Goal: Navigation & Orientation: Find specific page/section

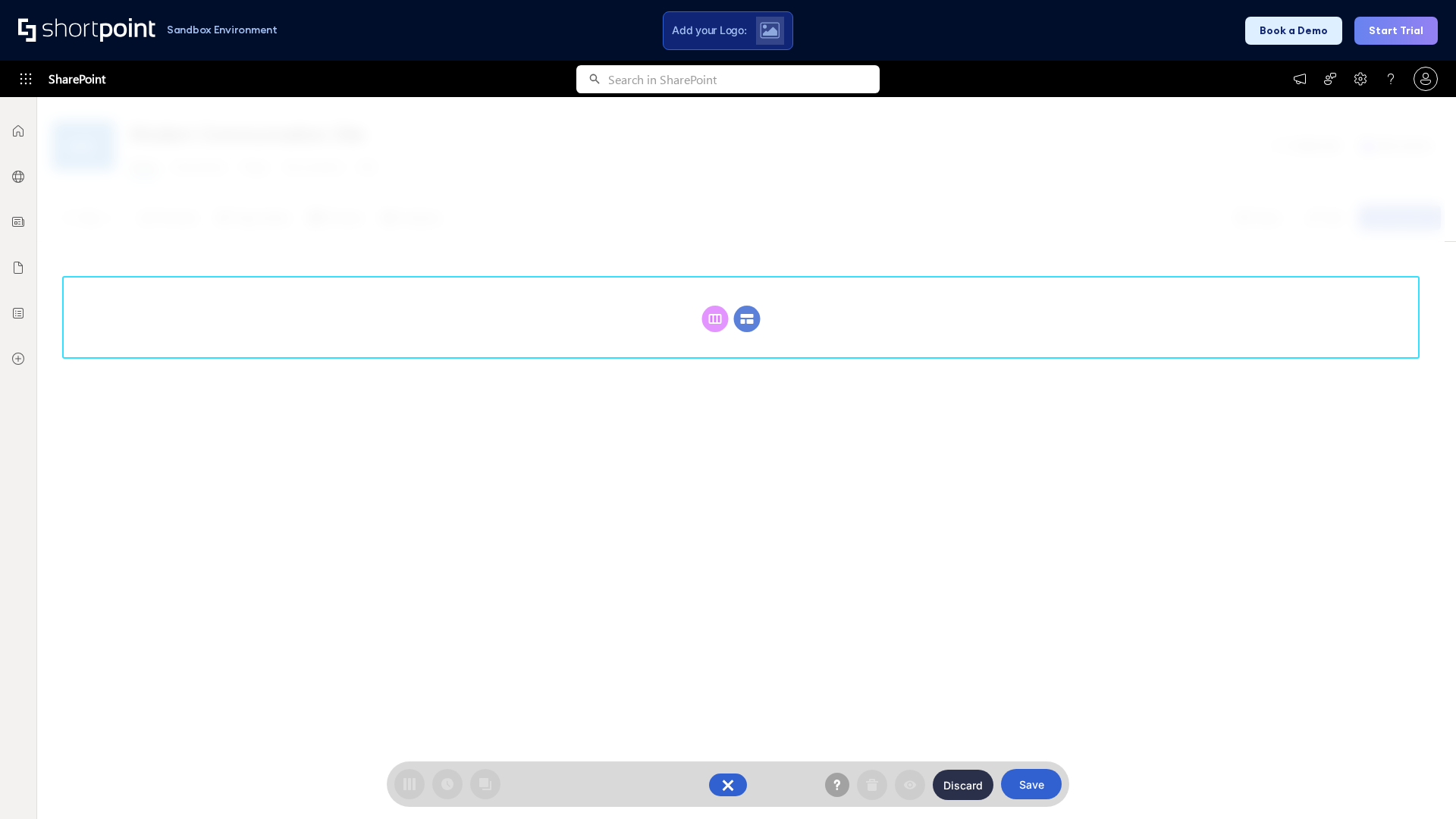
scroll to position [208, 0]
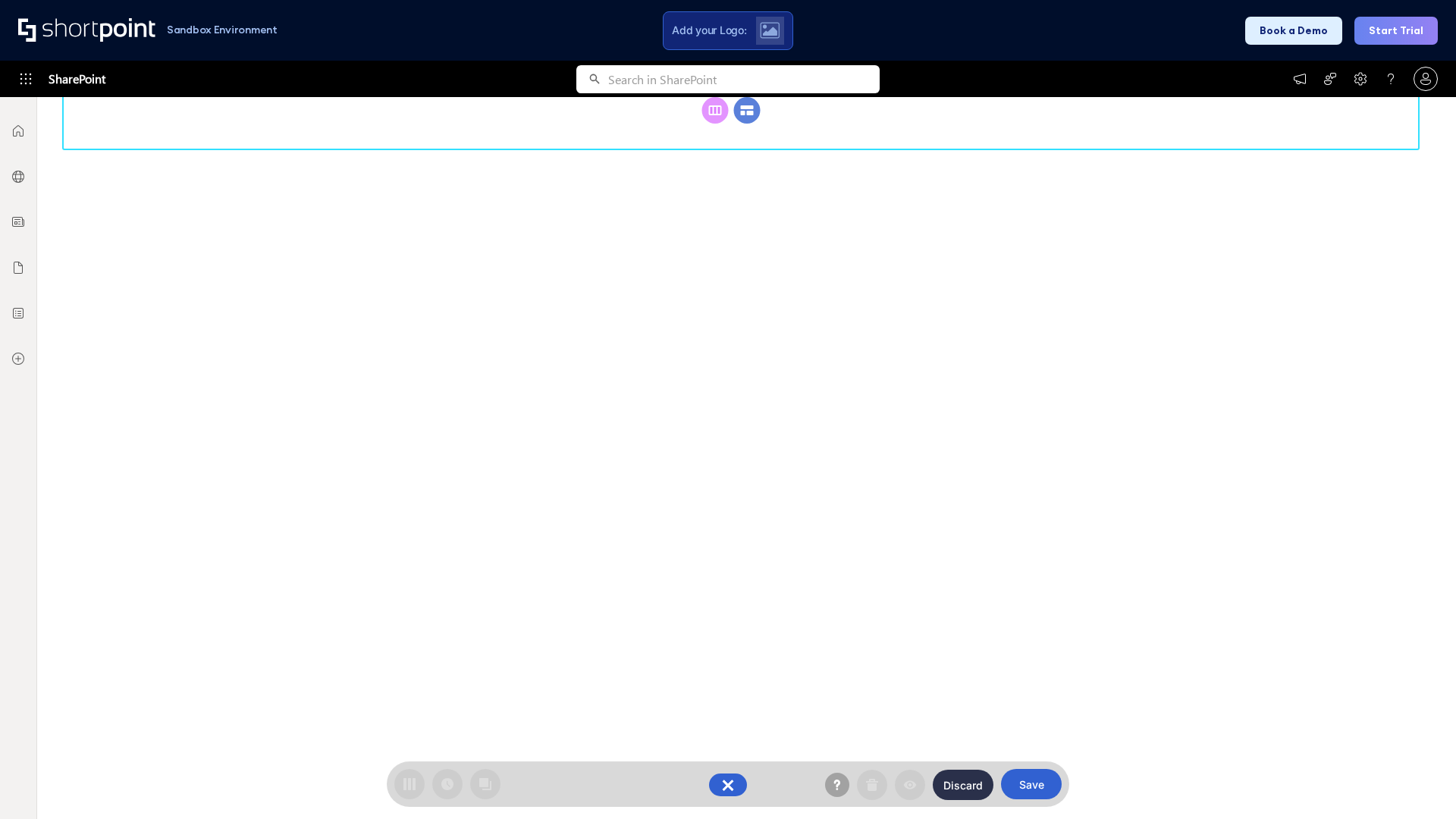
click at [746, 124] on circle at bounding box center [746, 110] width 27 height 27
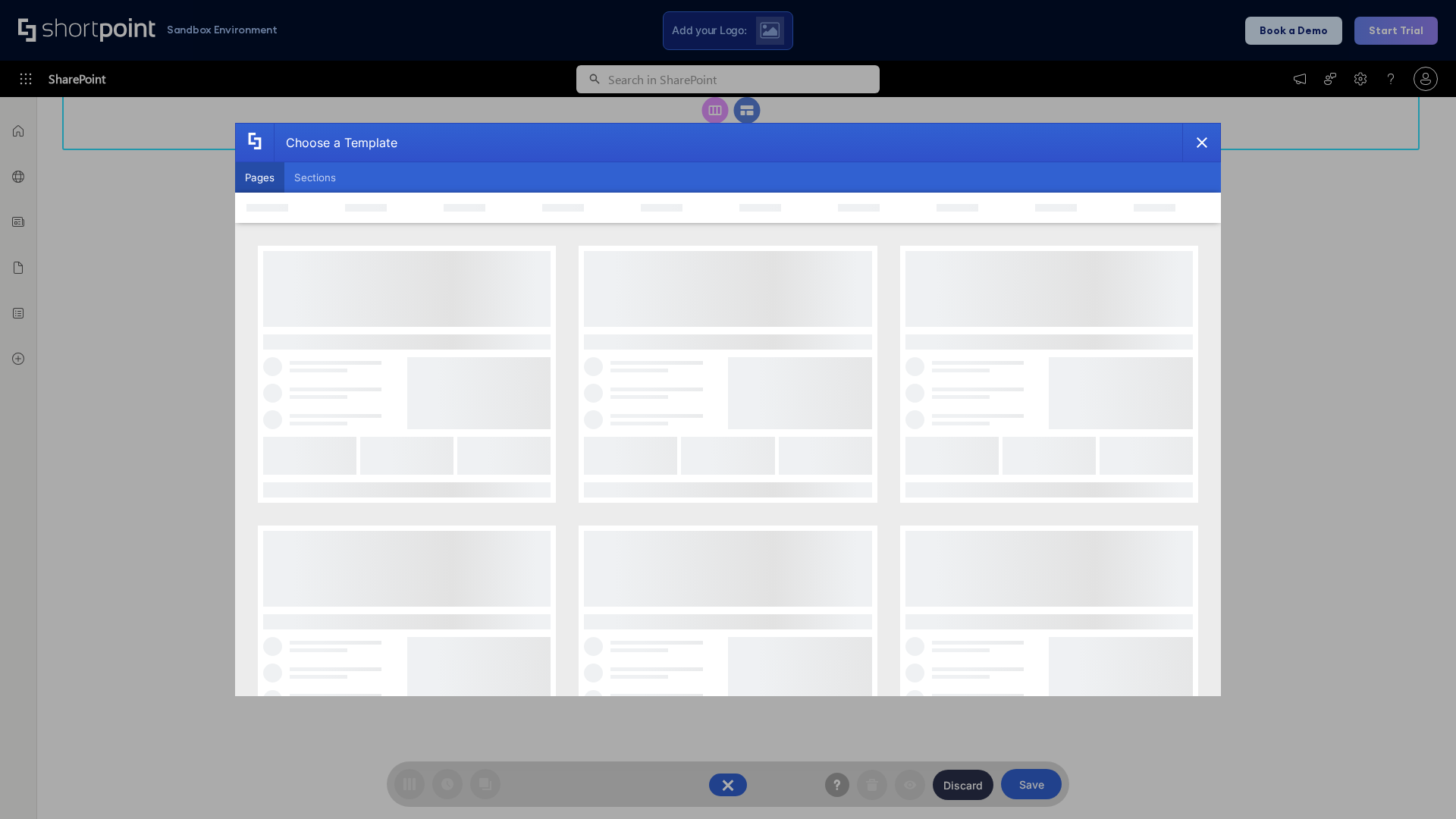
scroll to position [0, 0]
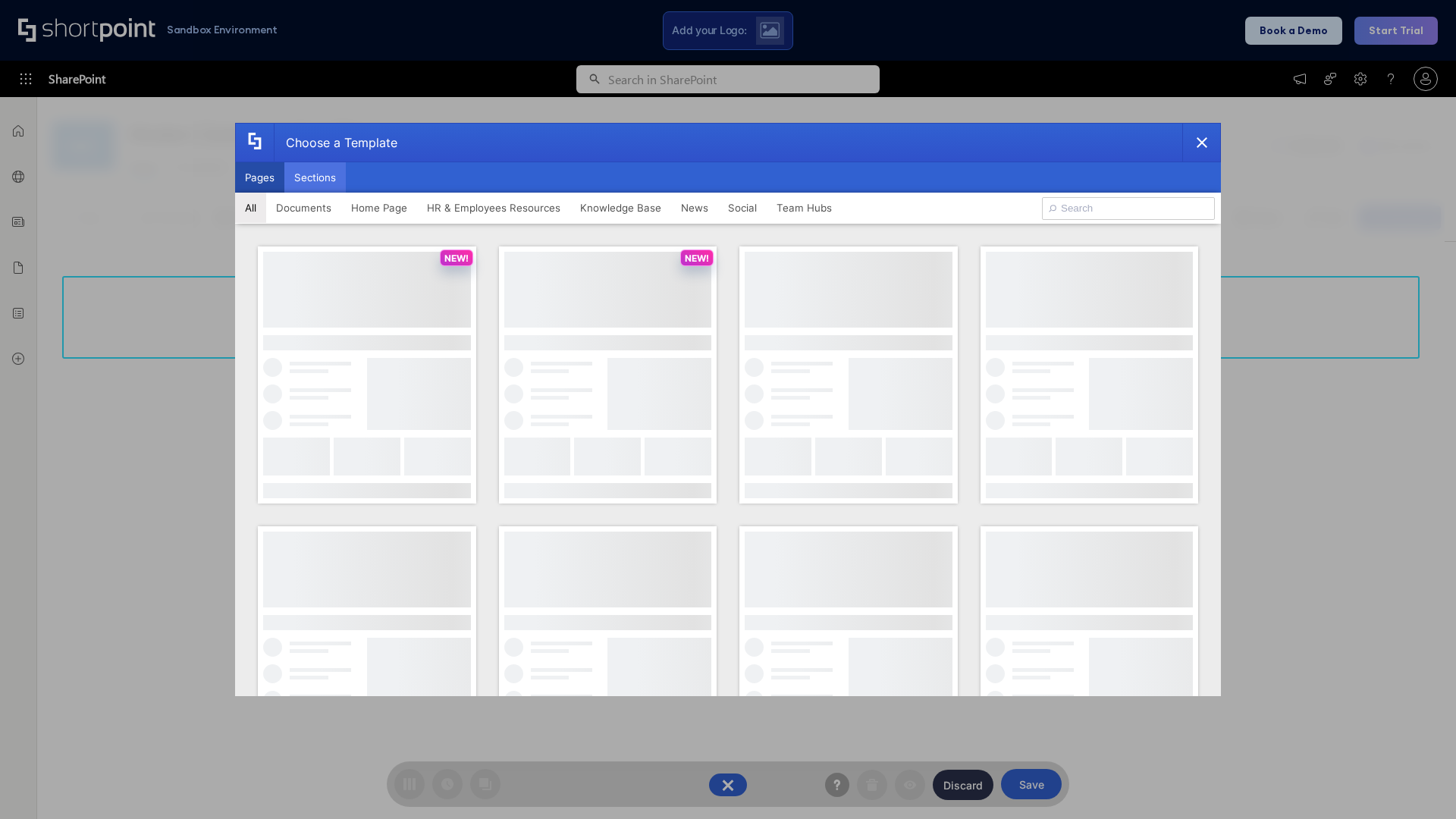
click at [315, 178] on button "Sections" at bounding box center [315, 177] width 62 height 31
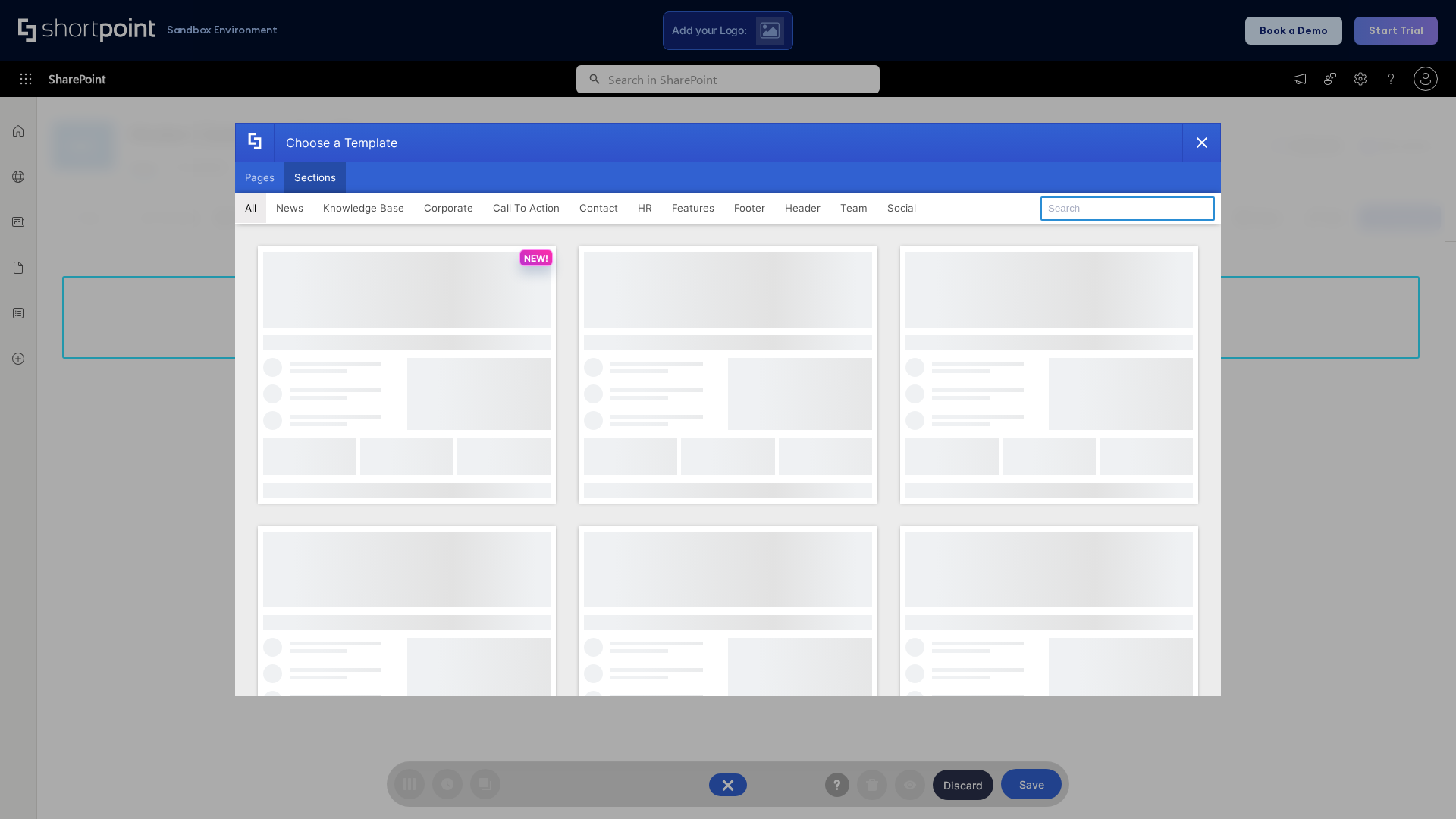
type input "Footer 4"
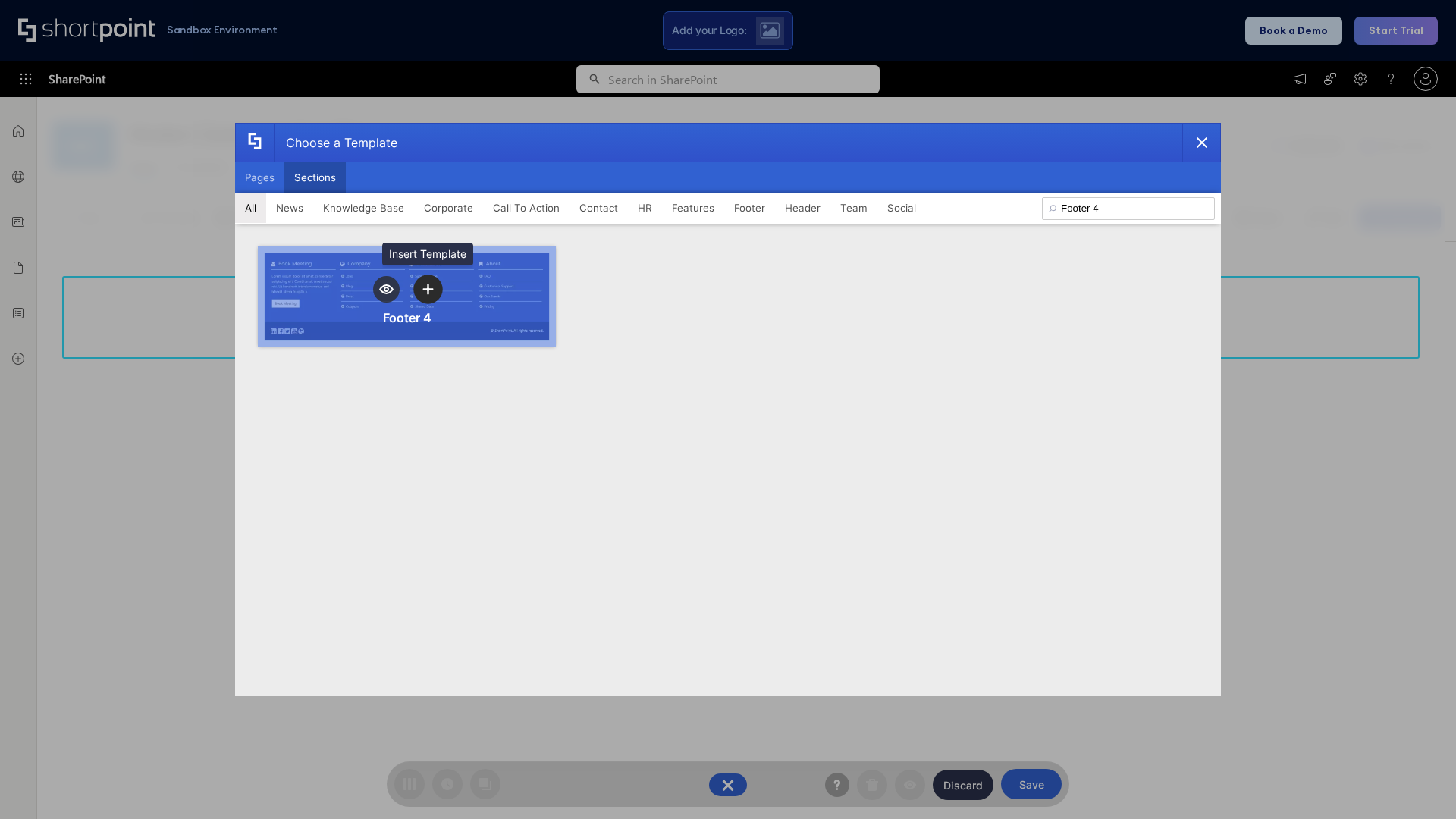
click at [428, 289] on icon "template selector" at bounding box center [427, 289] width 11 height 11
